Goal: Task Accomplishment & Management: Use online tool/utility

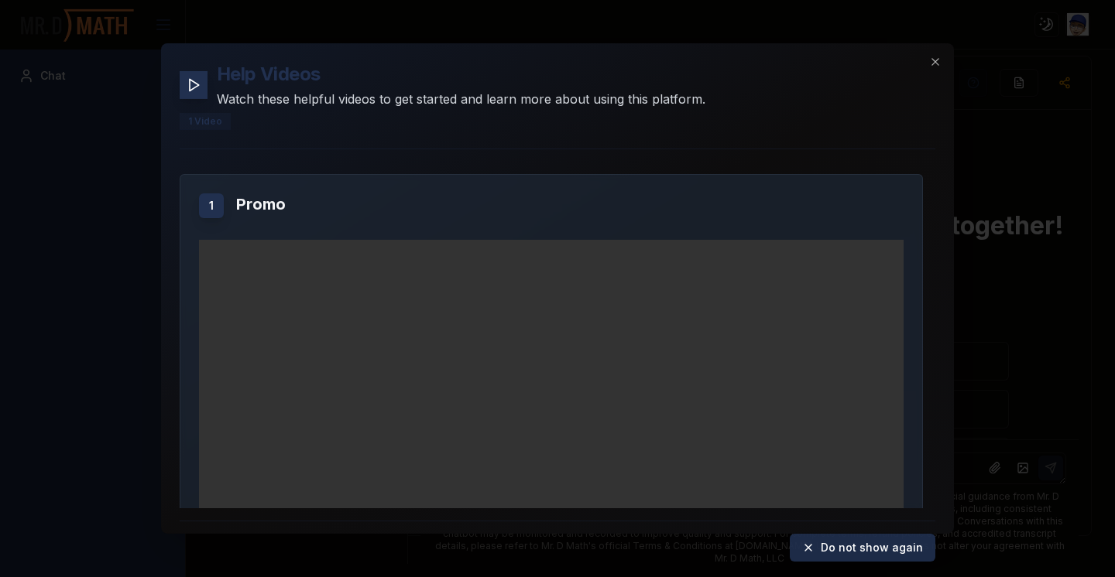
click at [810, 547] on icon at bounding box center [808, 548] width 12 height 12
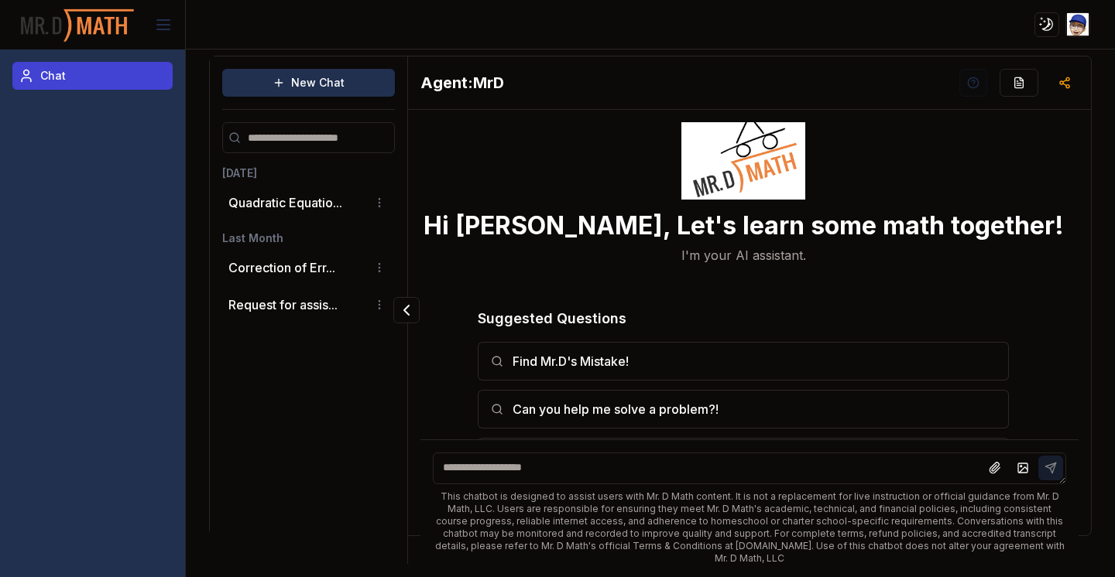
click at [69, 73] on link "Chat" at bounding box center [92, 76] width 160 height 28
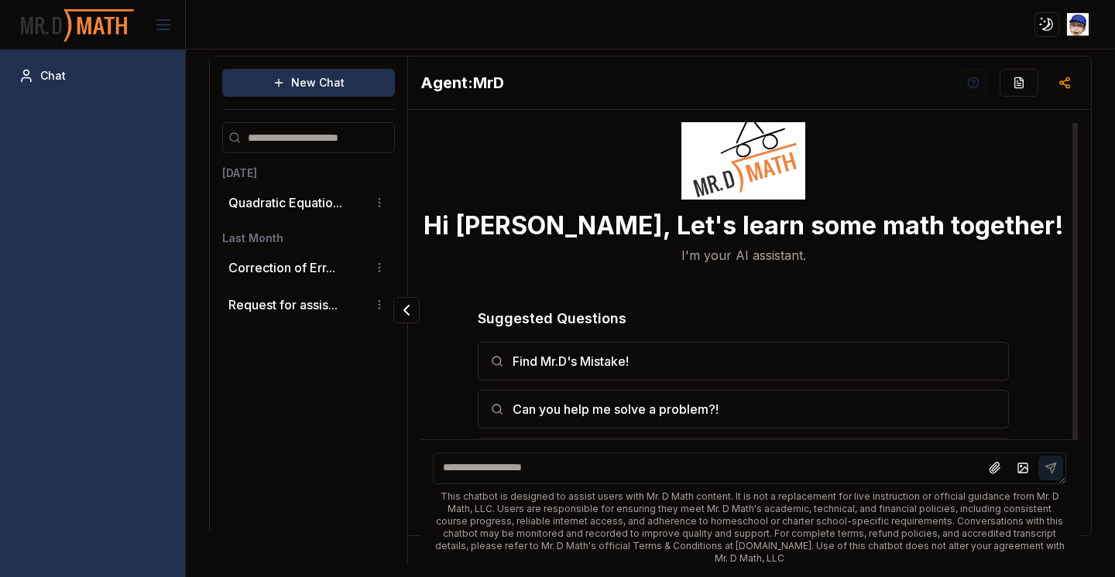
click at [731, 249] on p "I'm your AI assistant." at bounding box center [743, 255] width 125 height 19
click at [1013, 83] on icon "button" at bounding box center [1018, 83] width 12 height 12
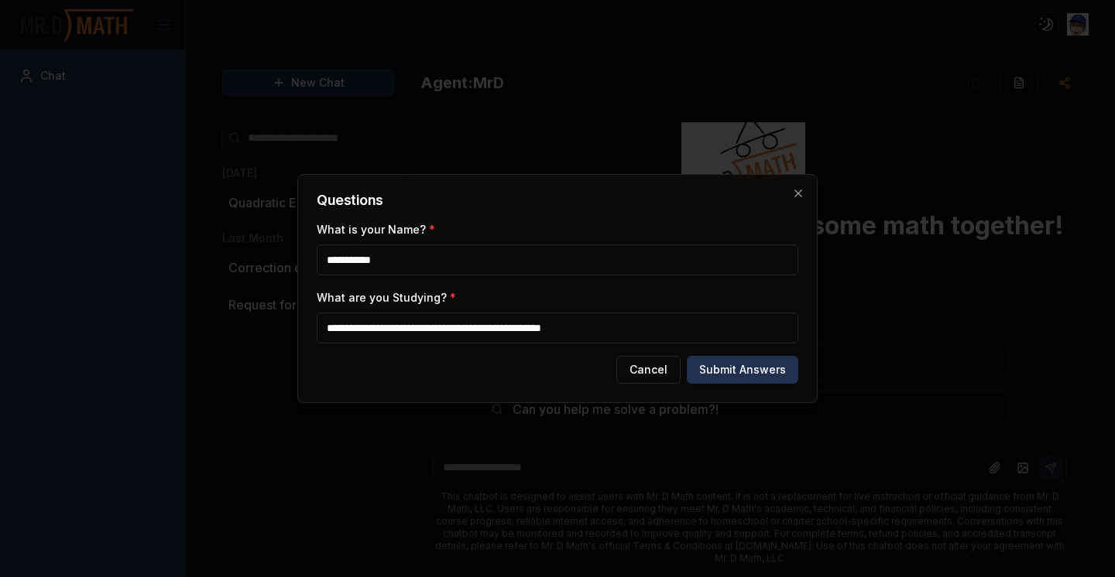
click at [665, 334] on input "**********" at bounding box center [557, 328] width 481 height 31
type input "**********"
click at [756, 372] on button "Submit Answers" at bounding box center [742, 370] width 111 height 28
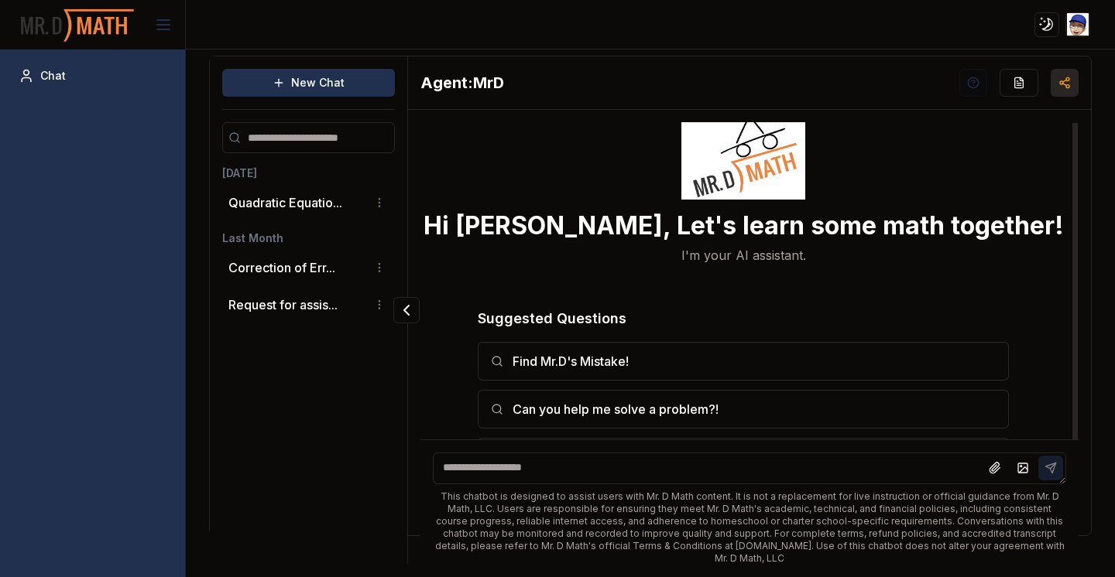
click at [1062, 86] on icon "button" at bounding box center [1064, 83] width 12 height 12
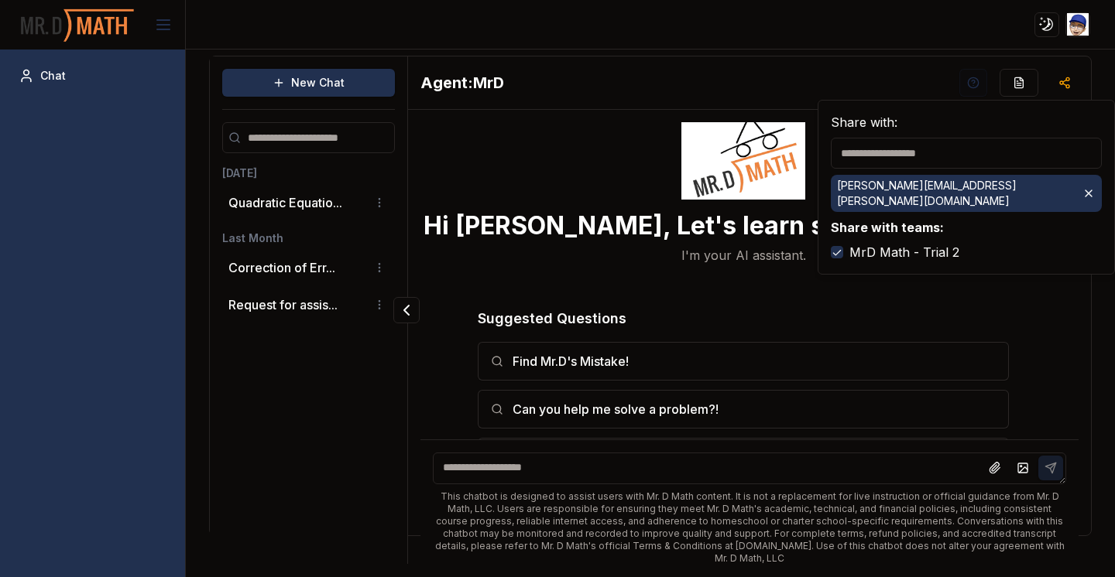
click at [767, 107] on div "Agent: MrD" at bounding box center [749, 83] width 683 height 53
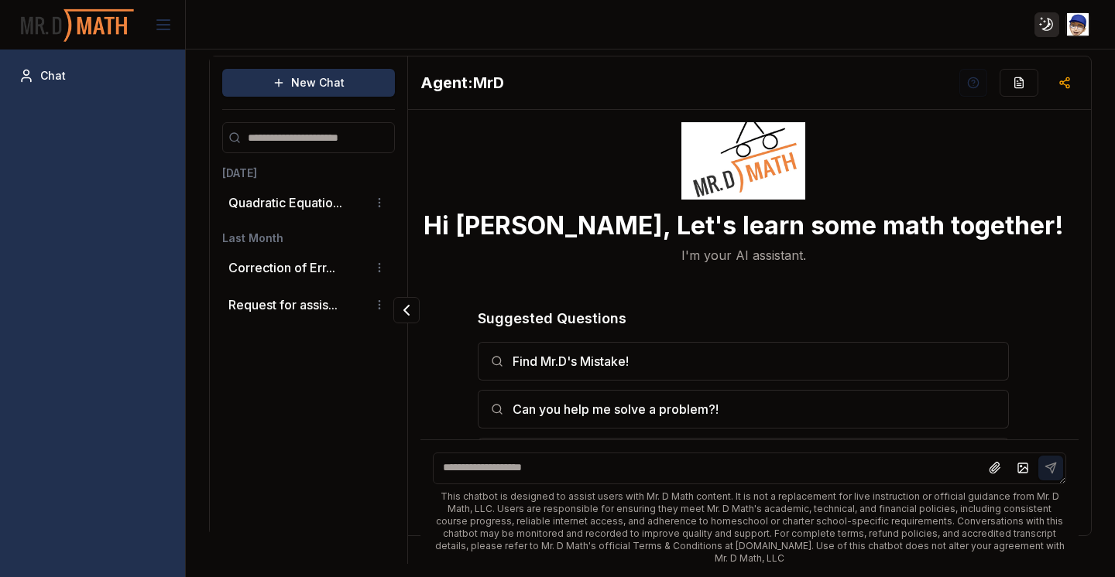
click at [1040, 19] on html "Toggle theme Toggle user menu Chat New Chat Yesterday Quadratic Equatio... Last…" at bounding box center [557, 288] width 1115 height 577
click at [1041, 19] on html "Toggle theme Toggle user menu Chat New Chat Yesterday Quadratic Equatio... Last…" at bounding box center [557, 288] width 1115 height 577
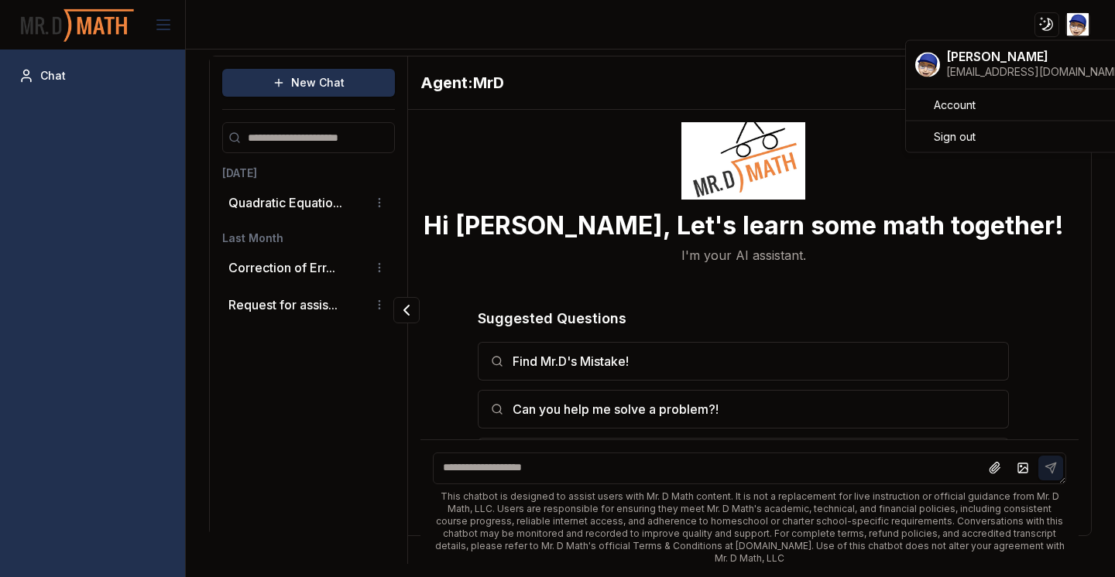
click at [1071, 20] on html "Toggle theme Toggle user menu Chat New Chat Yesterday Quadratic Equatio... Last…" at bounding box center [557, 288] width 1115 height 577
click at [719, 45] on html "Toggle theme Toggle user menu Chat New Chat Yesterday Quadratic Equatio... Last…" at bounding box center [557, 288] width 1115 height 577
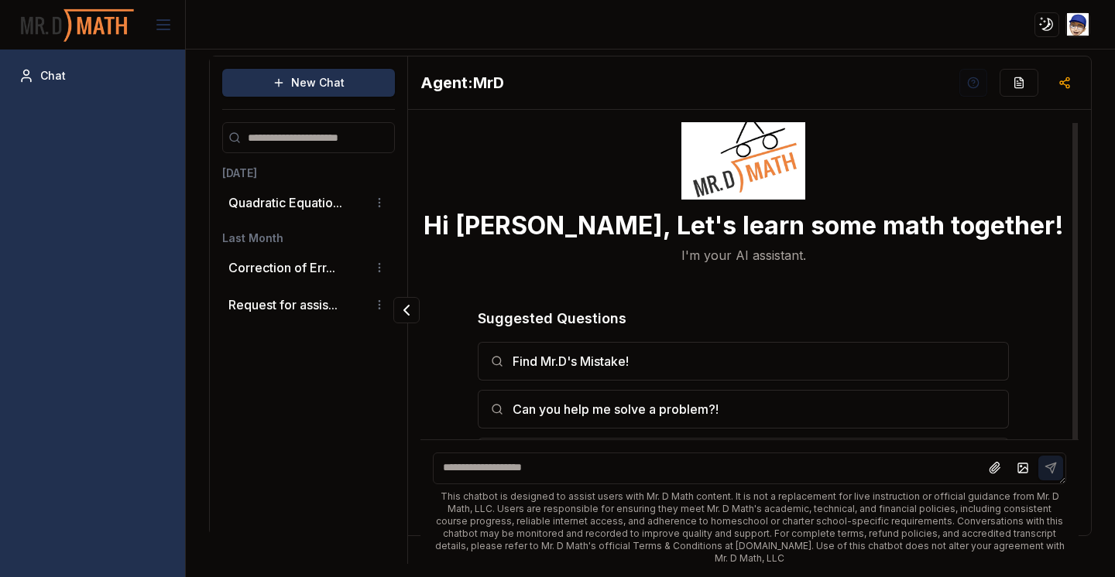
click at [320, 122] on div "New Chat Yesterday Quadratic Equatio... Last Month Correction of Err... Request…" at bounding box center [308, 302] width 197 height 490
click at [320, 141] on input "search" at bounding box center [308, 137] width 173 height 31
click at [316, 141] on input "search" at bounding box center [308, 137] width 173 height 31
click at [576, 137] on div "Hi Ezekiel, Let's learn some math together! I'm your AI assistant. Suggested Qu…" at bounding box center [743, 266] width 646 height 289
